Goal: Transaction & Acquisition: Purchase product/service

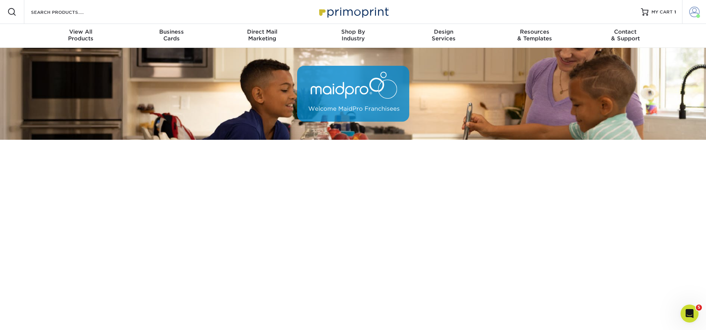
click at [694, 12] on span at bounding box center [694, 12] width 10 height 10
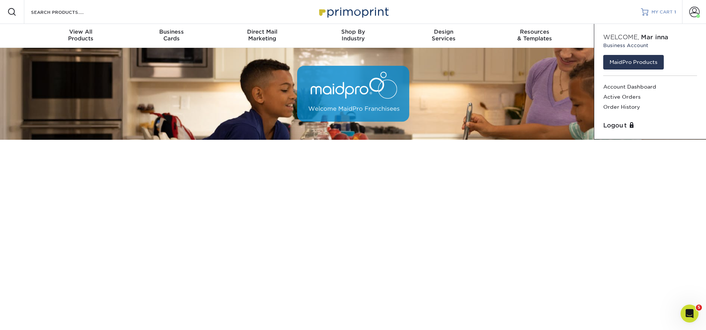
click at [659, 12] on span "MY CART" at bounding box center [661, 12] width 21 height 6
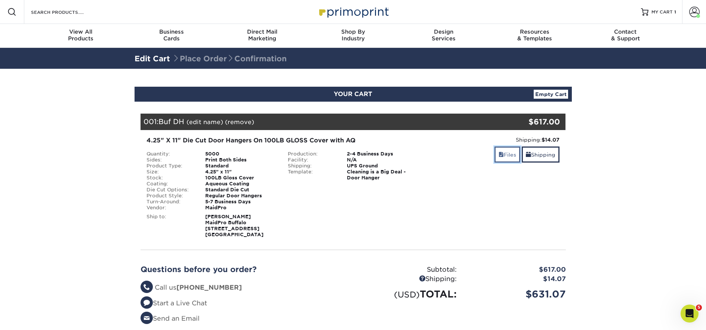
click at [506, 152] on link "Files" at bounding box center [507, 154] width 26 height 16
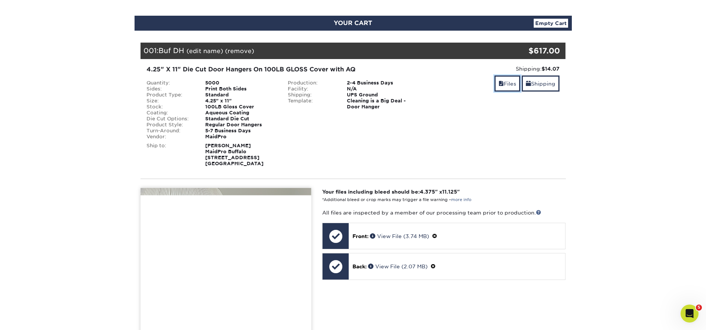
scroll to position [149, 0]
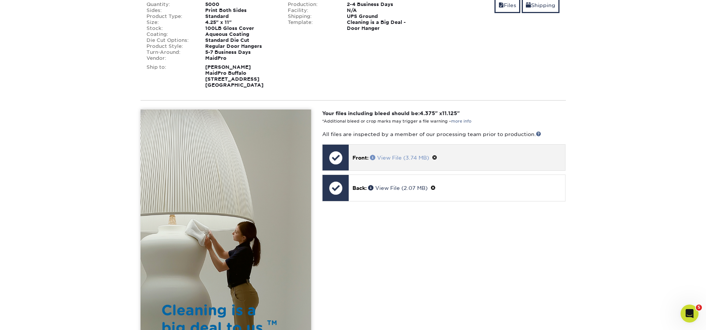
click at [389, 159] on link "View File (3.74 MB)" at bounding box center [399, 158] width 59 height 6
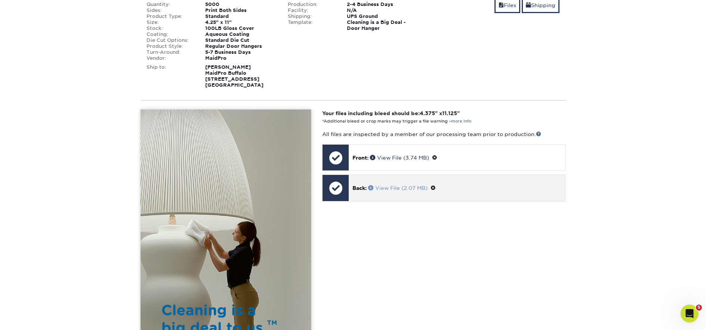
click at [389, 189] on link "View File (2.07 MB)" at bounding box center [397, 188] width 59 height 6
